Goal: Task Accomplishment & Management: Manage account settings

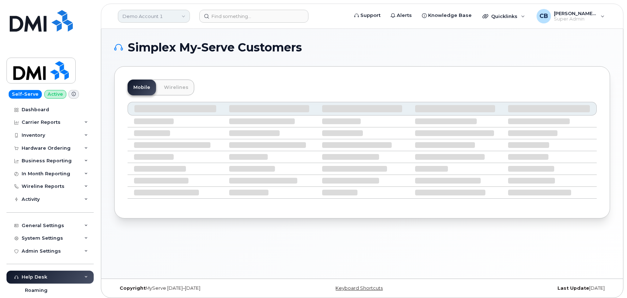
click at [138, 17] on link "Demo Account 1" at bounding box center [154, 16] width 72 height 13
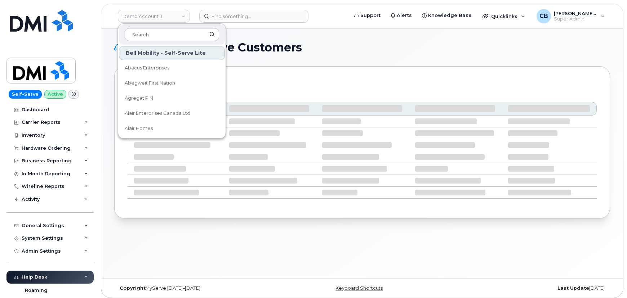
click at [158, 36] on input at bounding box center [172, 34] width 94 height 13
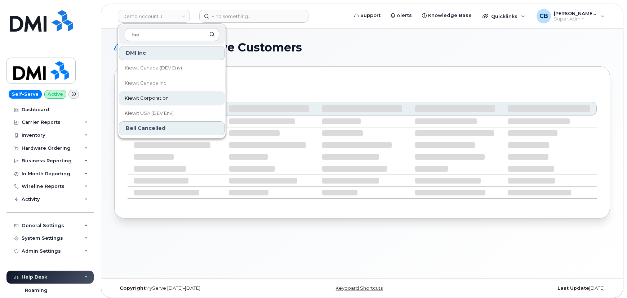
type input "kie"
click at [147, 96] on span "Kiewit Corporation" at bounding box center [147, 98] width 44 height 7
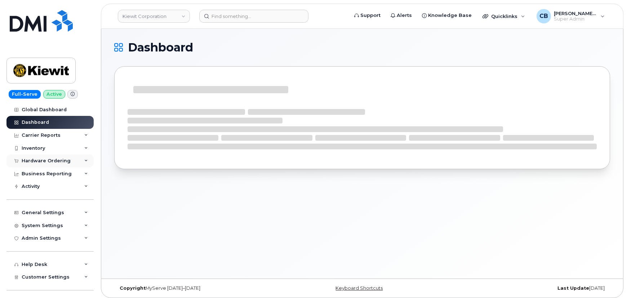
click at [42, 158] on div "Hardware Ordering" at bounding box center [46, 161] width 49 height 6
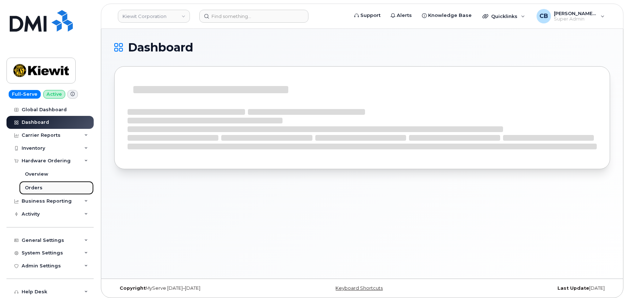
click at [33, 187] on div "Orders" at bounding box center [34, 188] width 18 height 6
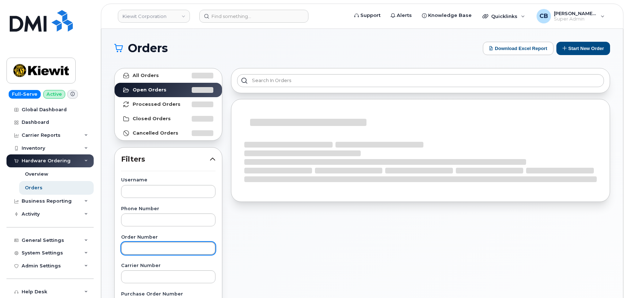
click at [136, 249] on input "text" at bounding box center [168, 248] width 94 height 13
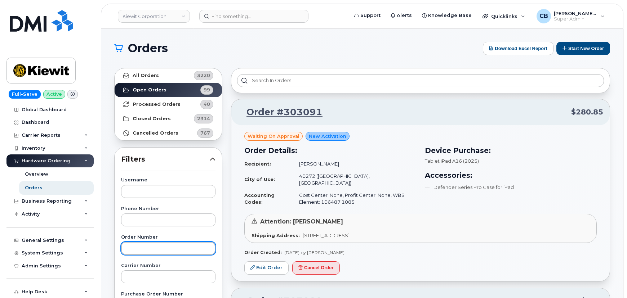
paste input "302804"
type input "302804"
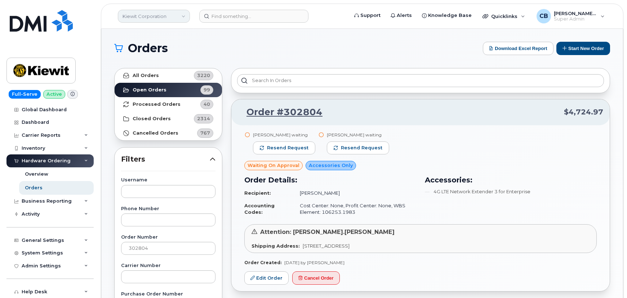
click at [164, 14] on link "Kiewit Corporation" at bounding box center [154, 16] width 72 height 13
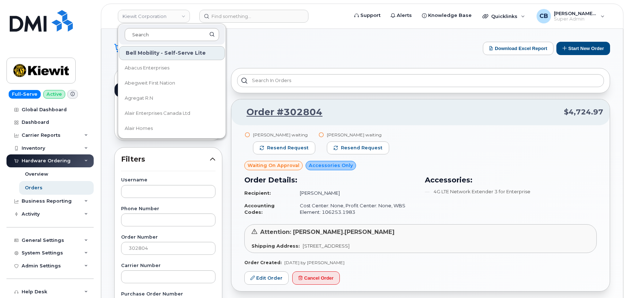
click at [154, 35] on input at bounding box center [172, 34] width 94 height 13
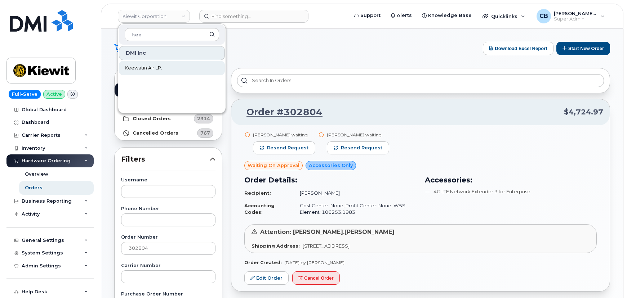
type input "kee"
click at [144, 67] on span "Keewatin Air LP." at bounding box center [143, 67] width 37 height 7
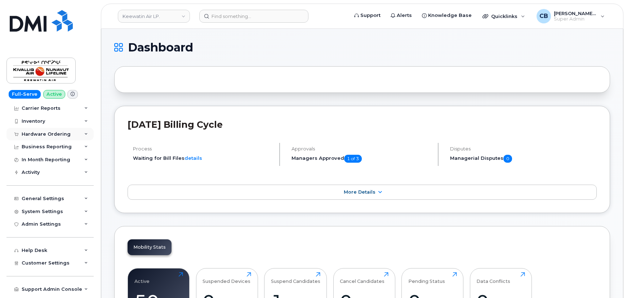
scroll to position [37, 0]
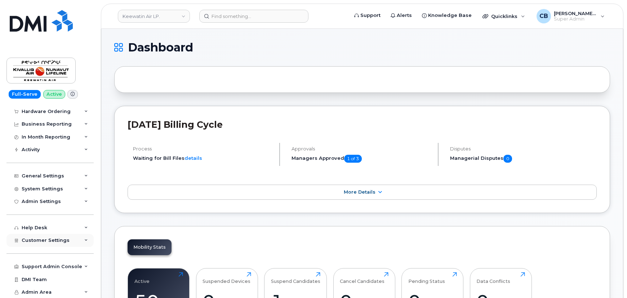
click at [58, 239] on span "Customer Settings" at bounding box center [46, 240] width 48 height 5
click at [50, 253] on link "General" at bounding box center [56, 254] width 75 height 14
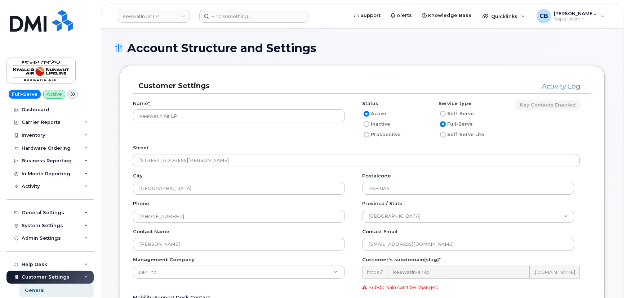
click at [71, 93] on icon at bounding box center [73, 94] width 4 height 4
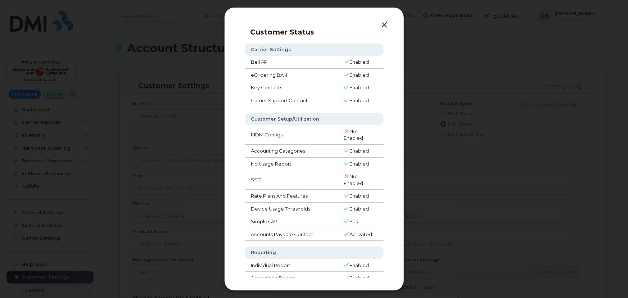
click at [385, 24] on button "button" at bounding box center [385, 25] width 11 height 10
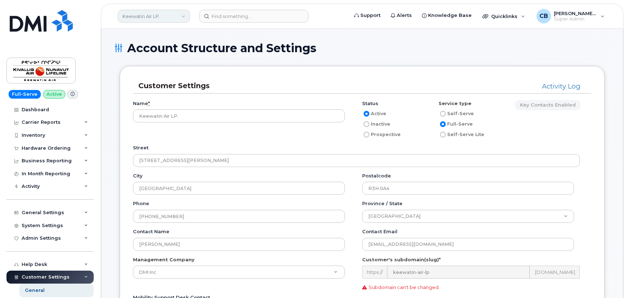
click at [150, 13] on link "Keewatin Air LP." at bounding box center [154, 16] width 72 height 13
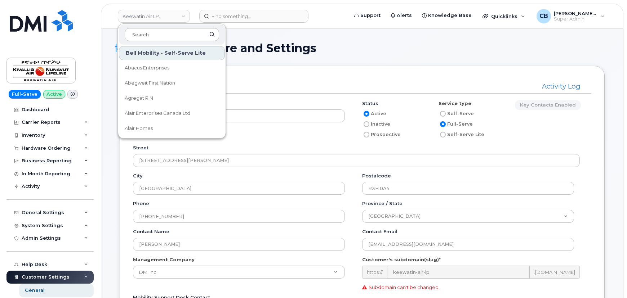
click at [148, 34] on input at bounding box center [172, 34] width 94 height 13
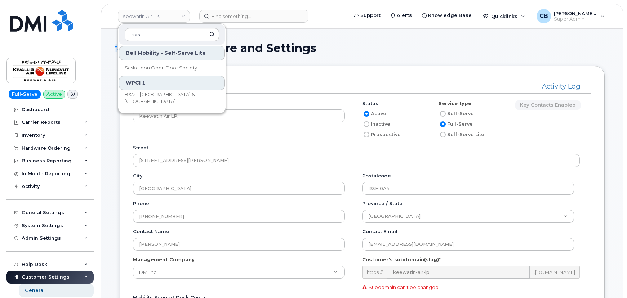
type input "sas"
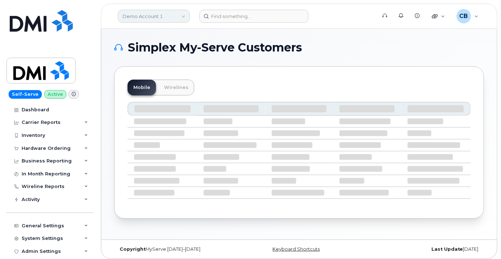
click at [174, 17] on link "Demo Account 1" at bounding box center [154, 16] width 72 height 13
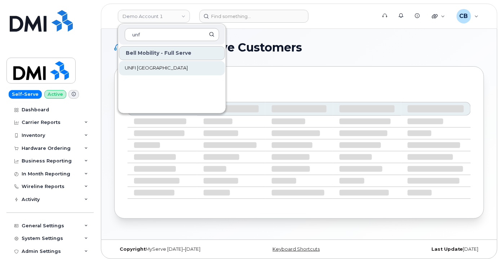
type input "unf"
drag, startPoint x: 147, startPoint y: 68, endPoint x: 143, endPoint y: 85, distance: 17.2
click at [147, 68] on span "UNFI [GEOGRAPHIC_DATA]" at bounding box center [156, 67] width 63 height 7
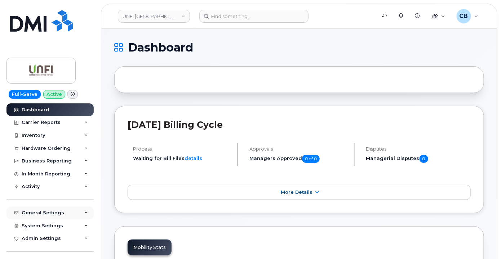
click at [36, 211] on div "General Settings" at bounding box center [43, 213] width 42 height 6
click at [39, 209] on div "General Settings" at bounding box center [49, 212] width 87 height 13
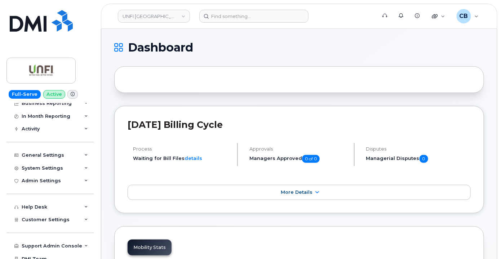
scroll to position [65, 0]
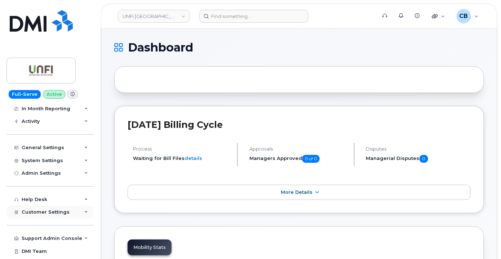
click at [46, 214] on span "Customer Settings" at bounding box center [46, 211] width 48 height 5
click at [36, 225] on div "General" at bounding box center [35, 225] width 20 height 6
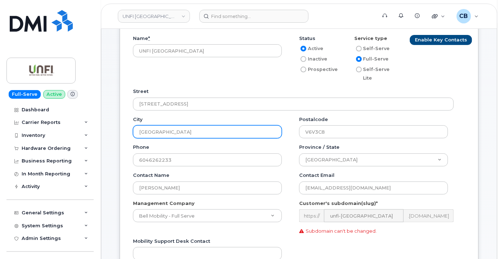
scroll to position [131, 0]
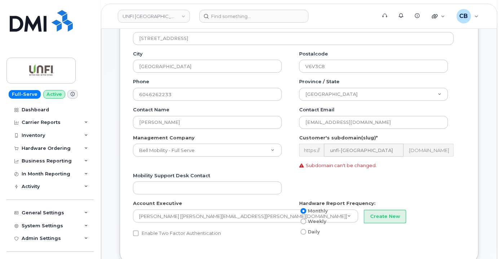
click at [157, 237] on div "Name * UNFI [GEOGRAPHIC_DATA] Status Active Inactive Prospective Service type S…" at bounding box center [299, 106] width 332 height 287
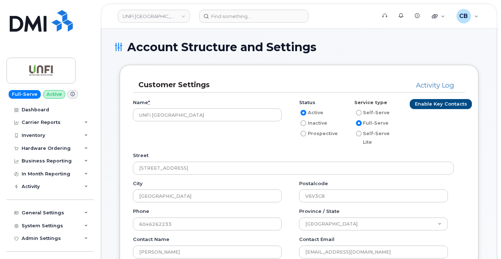
scroll to position [0, 0]
